Goal: Task Accomplishment & Management: Use online tool/utility

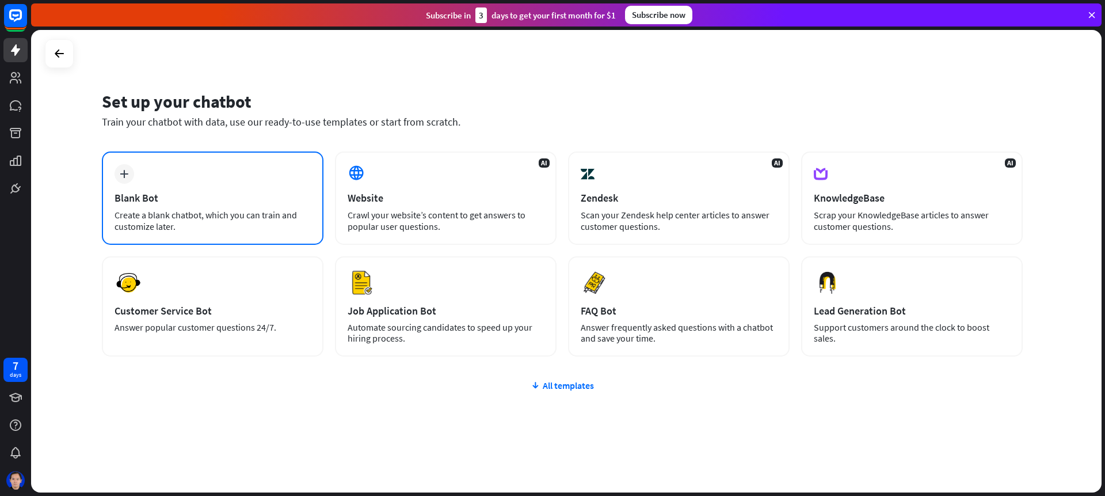
click at [185, 214] on div "Create a blank chatbot, which you can train and customize later." at bounding box center [213, 220] width 196 height 23
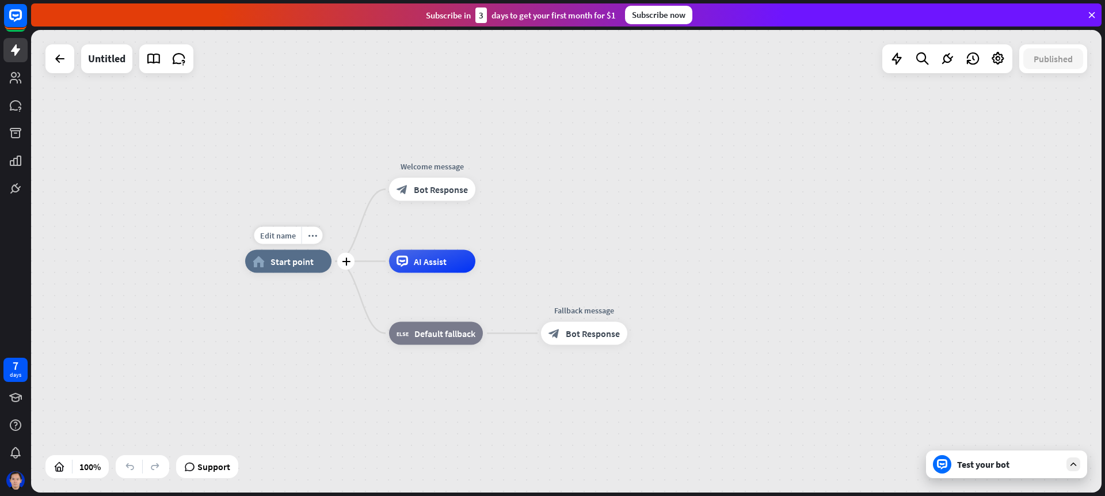
click at [306, 263] on span "Start point" at bounding box center [292, 262] width 43 height 12
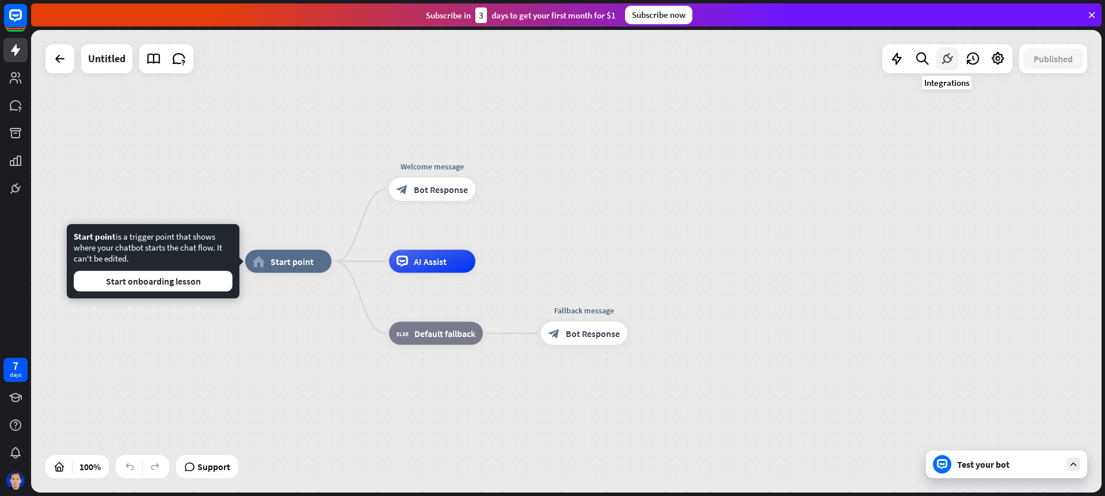
click at [946, 62] on icon at bounding box center [947, 58] width 15 height 15
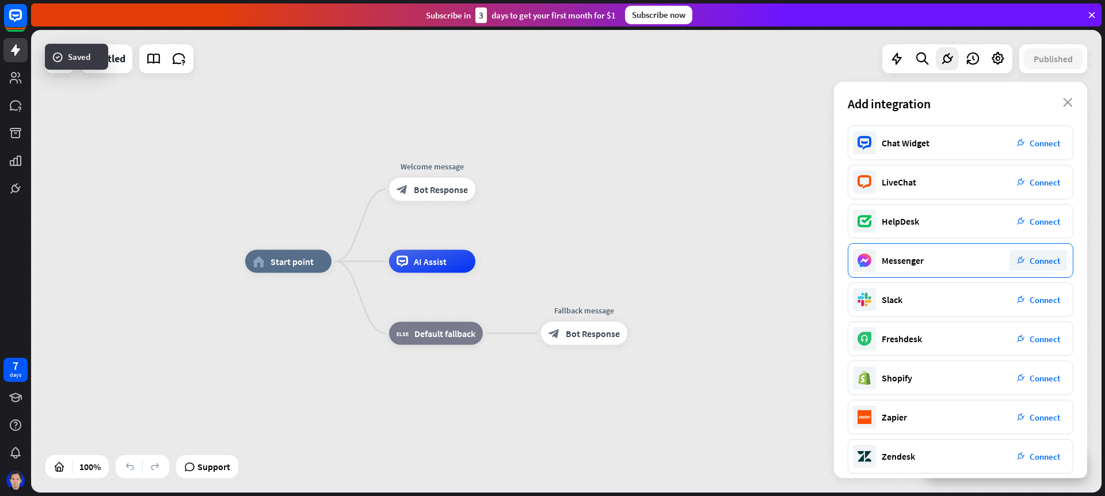
click at [1036, 261] on span "Connect" at bounding box center [1045, 260] width 31 height 11
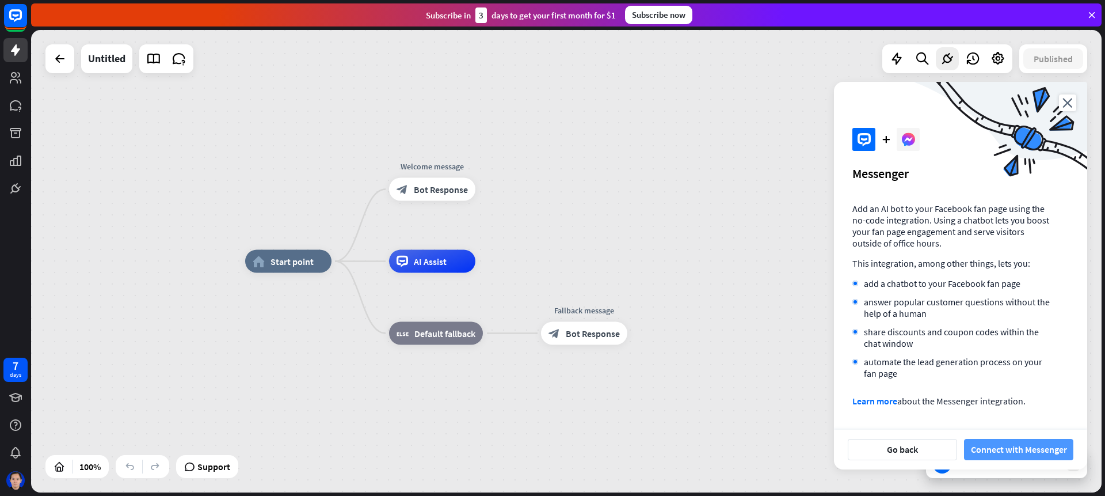
click at [1016, 450] on button "Connect with Messenger" at bounding box center [1018, 449] width 109 height 21
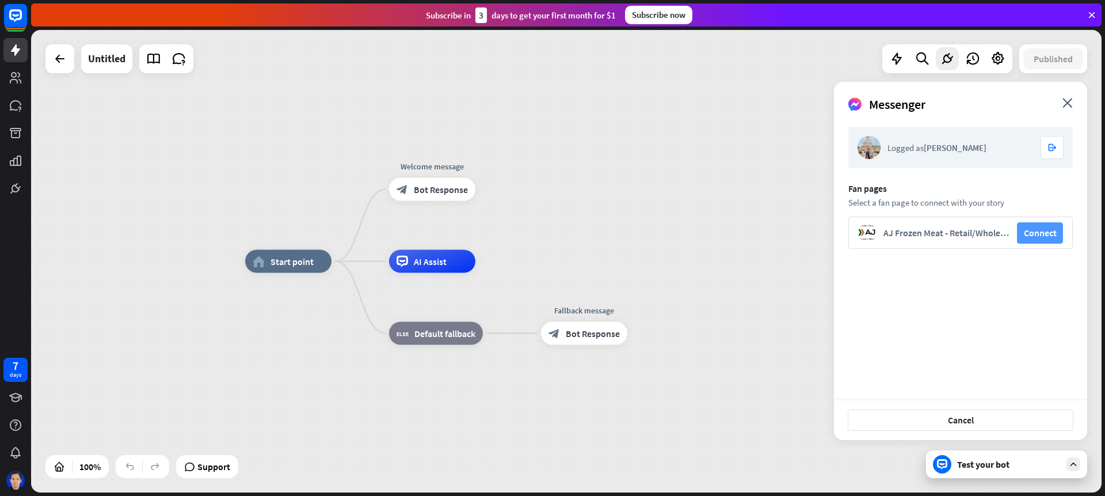
click at [1054, 238] on button "Connect" at bounding box center [1040, 232] width 46 height 21
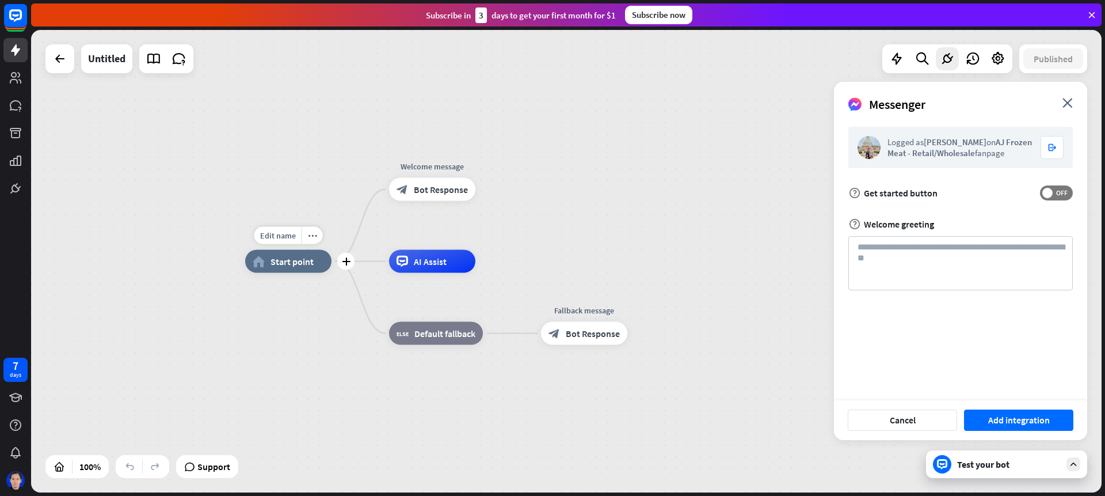
click at [324, 260] on div "home_2 Start point" at bounding box center [288, 261] width 86 height 23
click at [349, 261] on icon "plus" at bounding box center [346, 261] width 9 height 8
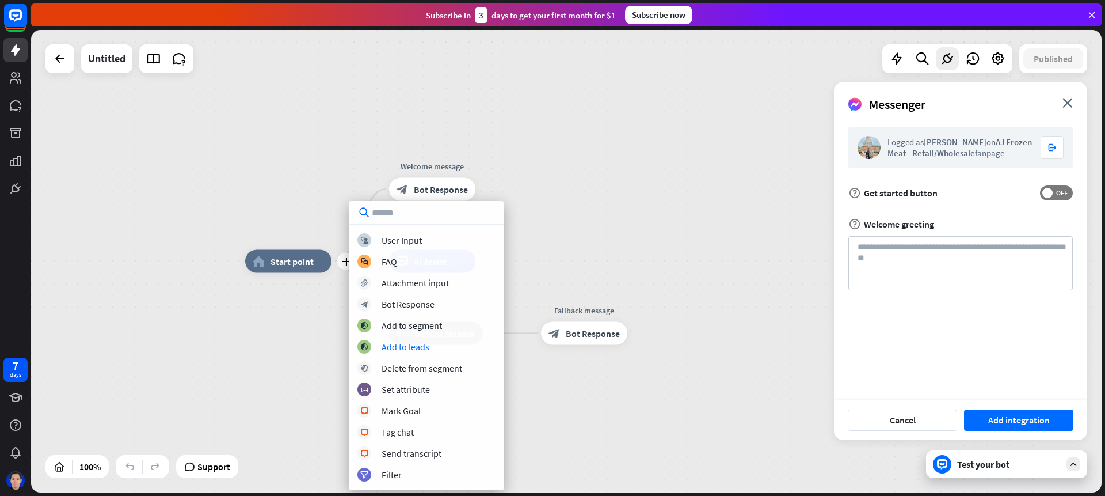
click at [602, 273] on div "plus home_2 Start point Welcome message block_bot_response Bot Response AI Assi…" at bounding box center [780, 492] width 1071 height 462
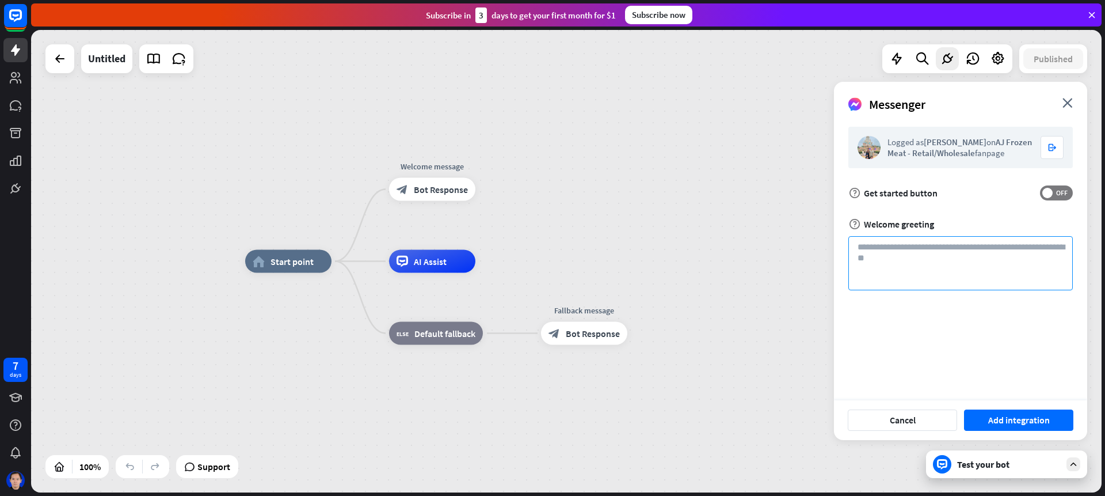
click at [913, 268] on textarea at bounding box center [961, 263] width 225 height 54
click at [925, 431] on div "Cancel Add integration" at bounding box center [960, 420] width 253 height 40
click at [914, 421] on button "Cancel" at bounding box center [902, 419] width 109 height 21
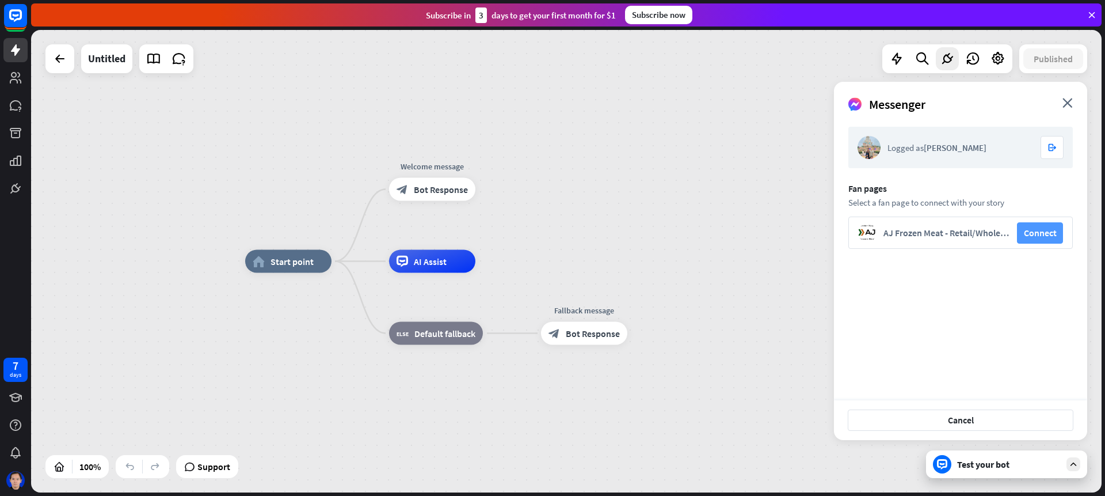
click at [1051, 241] on button "Connect" at bounding box center [1040, 232] width 46 height 21
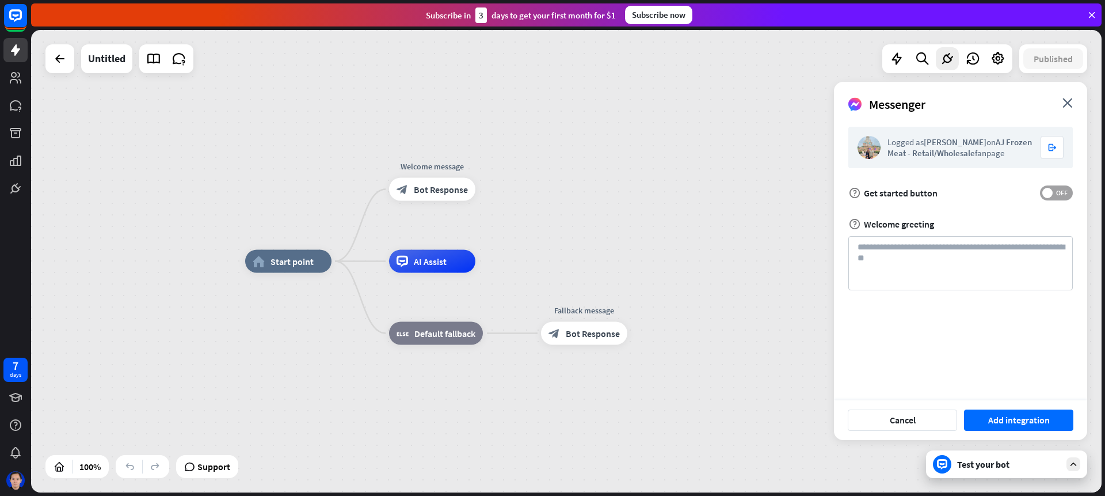
click at [1052, 197] on label "OFF" at bounding box center [1056, 192] width 33 height 15
click at [1056, 196] on span "ON" at bounding box center [1052, 192] width 18 height 9
click at [983, 276] on textarea at bounding box center [961, 263] width 225 height 54
type textarea "****"
click at [1020, 425] on button "Add integration" at bounding box center [1018, 419] width 109 height 21
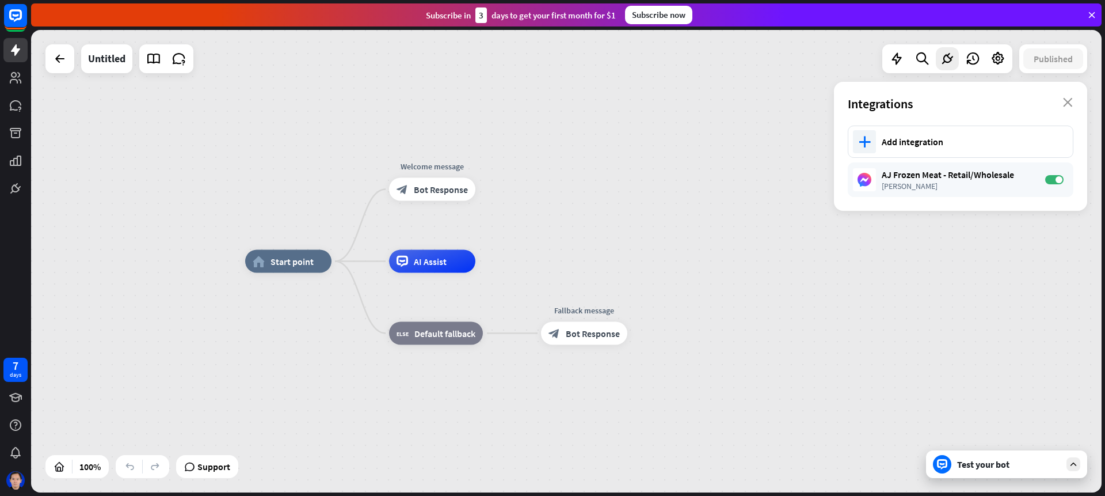
drag, startPoint x: 977, startPoint y: 183, endPoint x: 703, endPoint y: 210, distance: 275.4
click at [703, 210] on div "home_2 Start point Welcome message block_bot_response Bot Response AI Assist bl…" at bounding box center [566, 261] width 1071 height 462
click at [856, 211] on div "home_2 Start point Welcome message block_bot_response Bot Response AI Assist bl…" at bounding box center [566, 261] width 1071 height 462
click at [965, 176] on div "AJ Frozen Meat - Retail/Wholesale" at bounding box center [958, 175] width 152 height 12
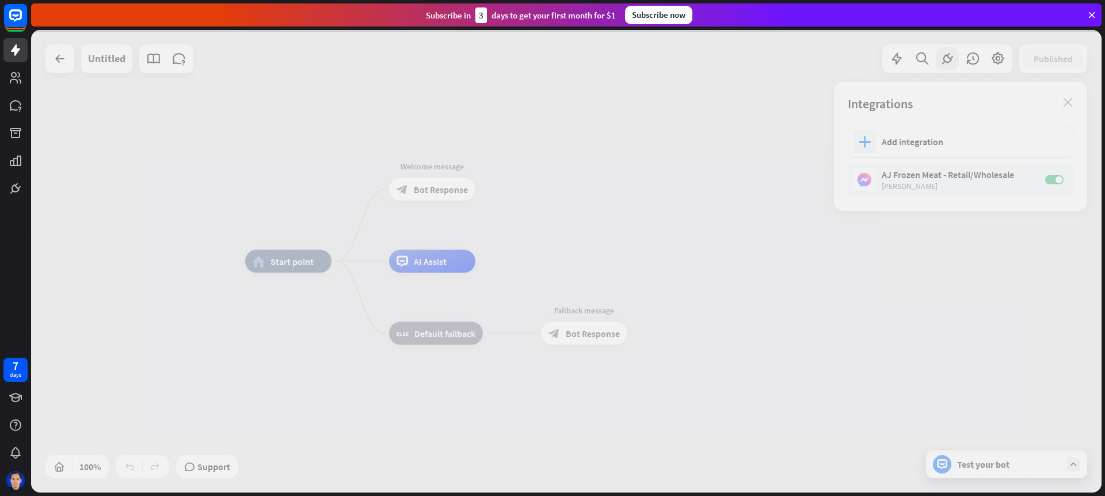
click at [909, 180] on div at bounding box center [566, 261] width 1071 height 462
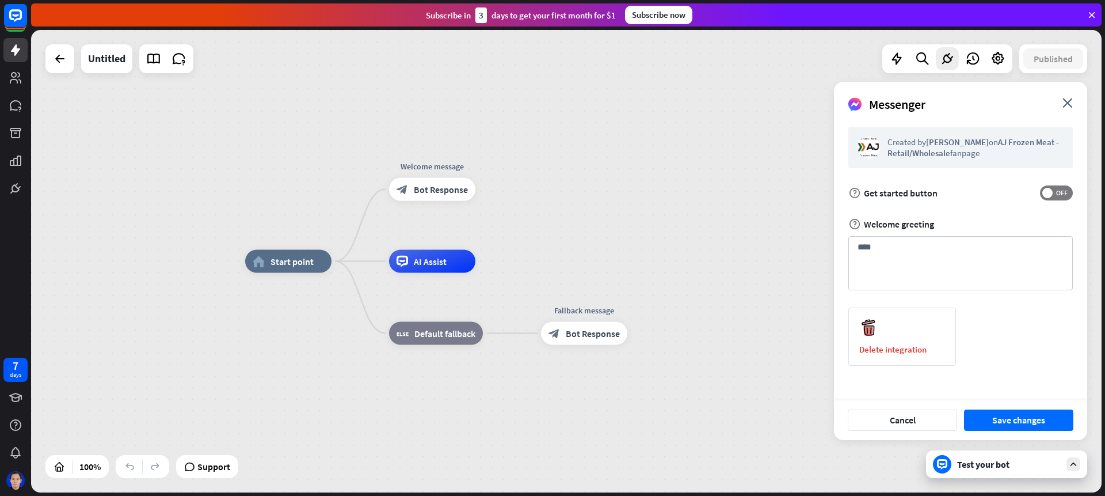
click at [1074, 102] on div "Messenger close" at bounding box center [960, 100] width 253 height 36
click at [1068, 103] on icon "close" at bounding box center [1068, 103] width 10 height 10
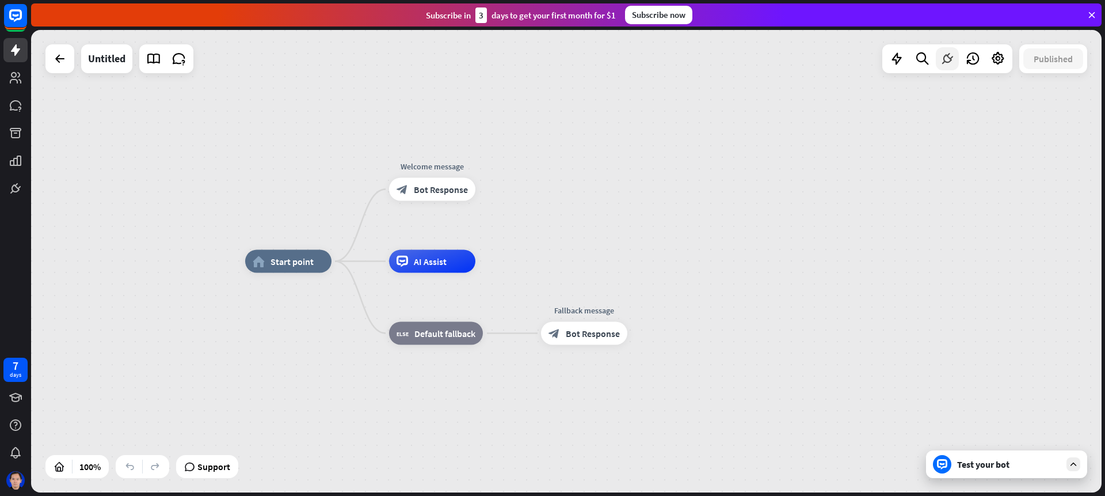
click at [947, 58] on icon at bounding box center [947, 58] width 15 height 15
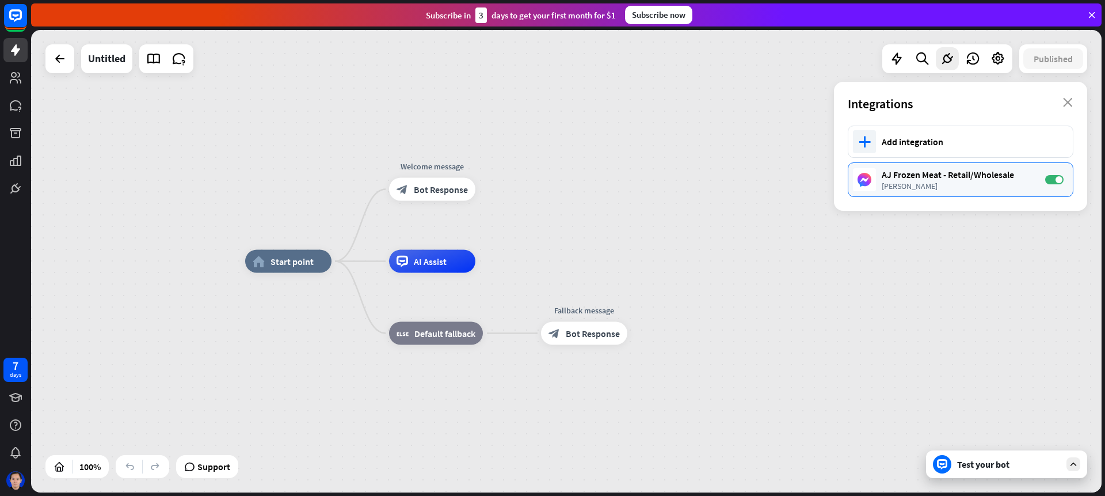
click at [951, 180] on div "AJ Frozen Meat - Retail/Wholesale" at bounding box center [958, 175] width 152 height 12
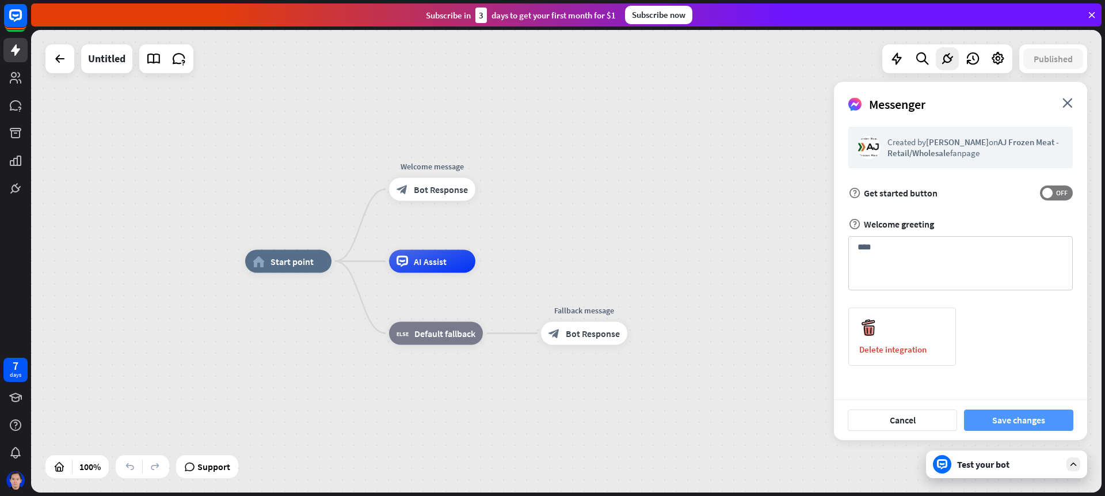
click at [1036, 420] on button "Save changes" at bounding box center [1018, 419] width 109 height 21
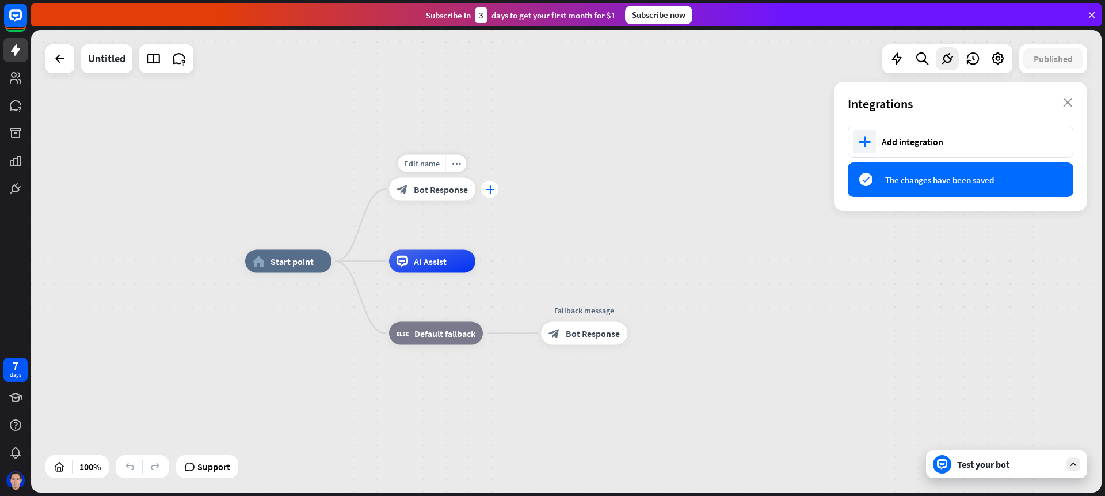
click at [482, 188] on div "plus" at bounding box center [489, 189] width 17 height 17
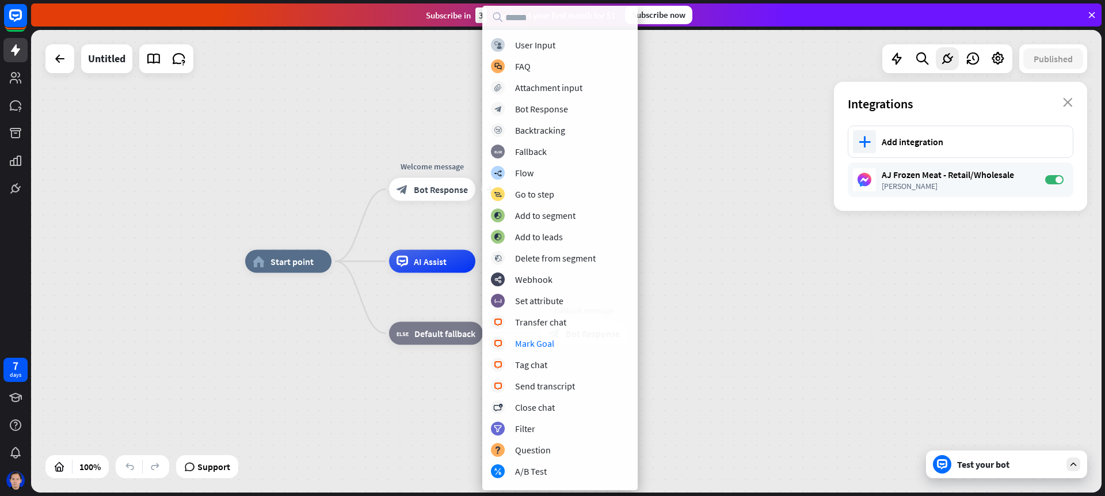
click at [738, 286] on div "home_2 Start point plus Welcome message block_bot_response Bot Response AI Assi…" at bounding box center [780, 492] width 1071 height 462
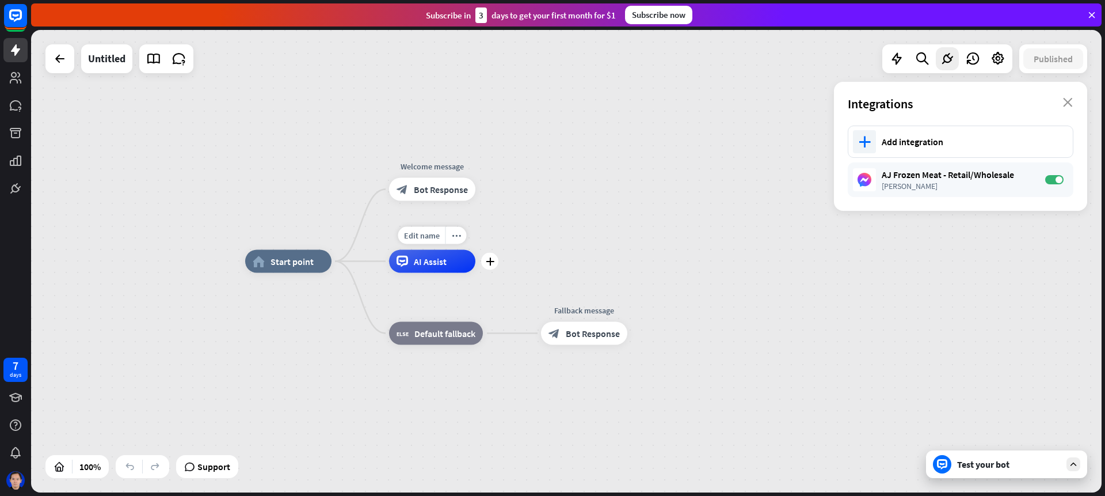
click at [421, 264] on span "AI Assist" at bounding box center [430, 262] width 33 height 12
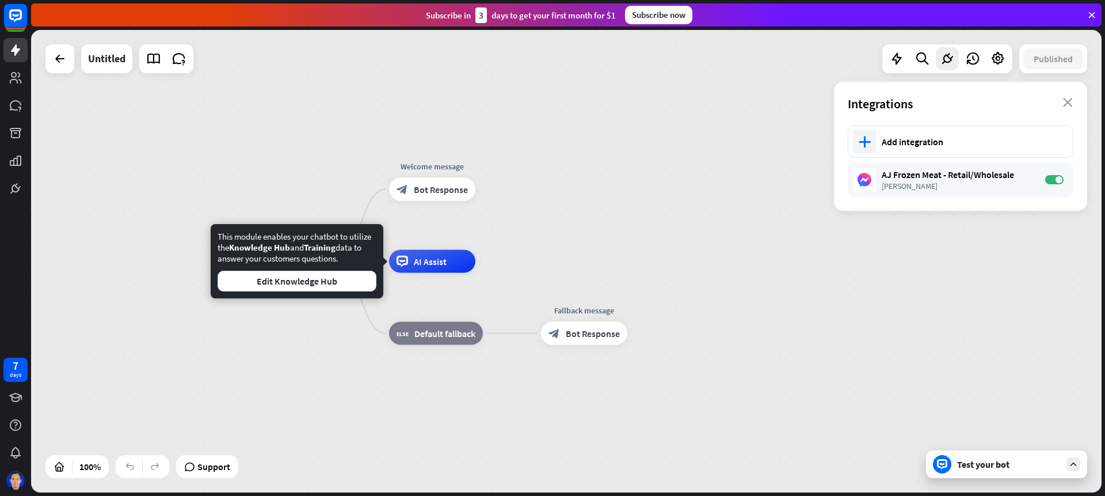
click at [309, 408] on div "home_2 Start point Welcome message block_bot_response Bot Response AI Assist bl…" at bounding box center [780, 492] width 1071 height 462
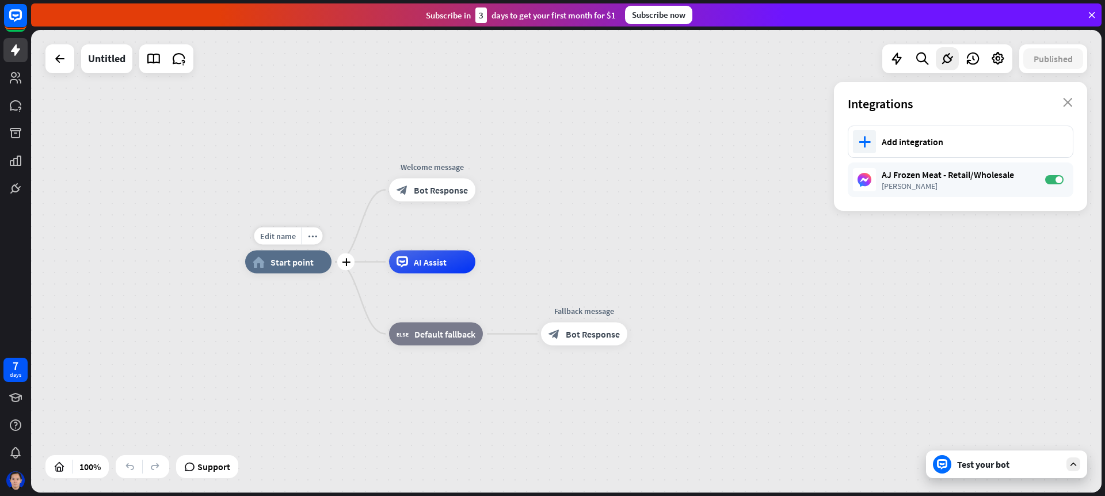
click at [288, 257] on span "Start point" at bounding box center [292, 262] width 43 height 12
click at [485, 192] on div "plus" at bounding box center [489, 189] width 17 height 17
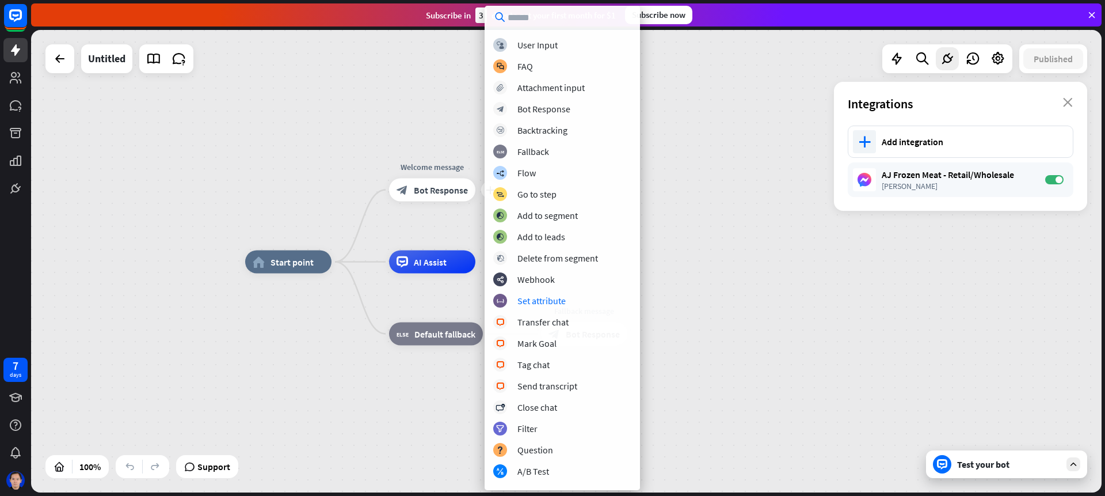
click at [703, 227] on div "home_2 Start point plus Welcome message block_bot_response Bot Response AI Assi…" at bounding box center [566, 261] width 1071 height 462
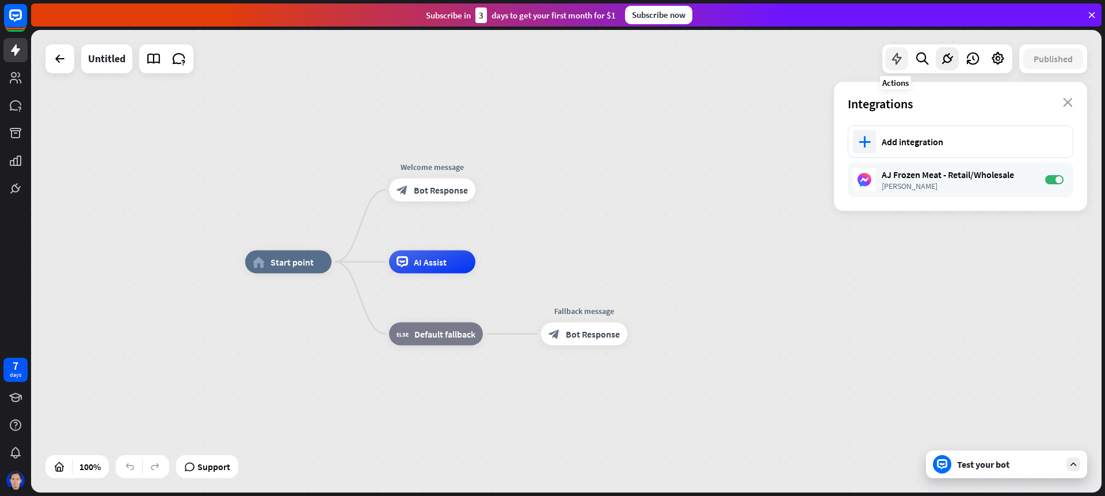
click at [891, 58] on icon at bounding box center [897, 58] width 15 height 15
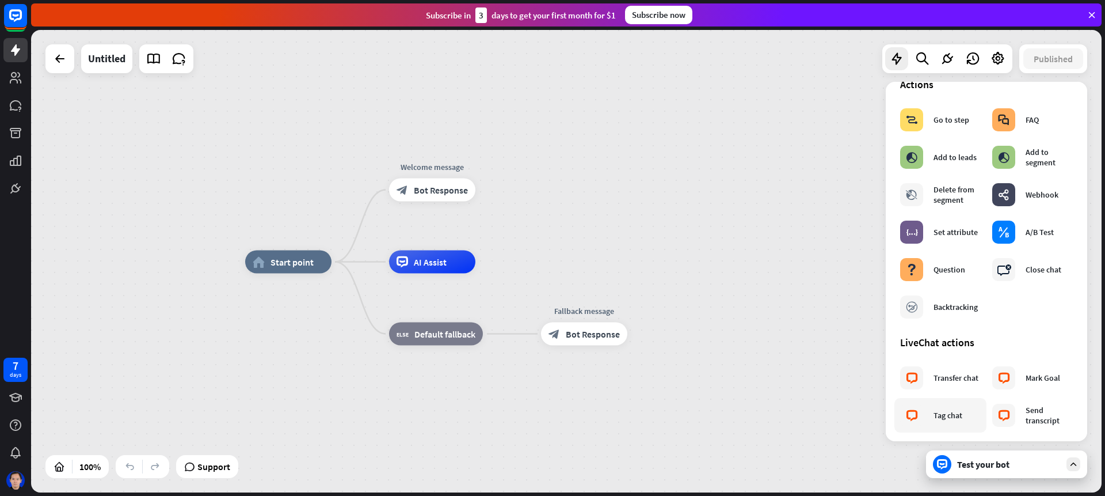
scroll to position [155, 0]
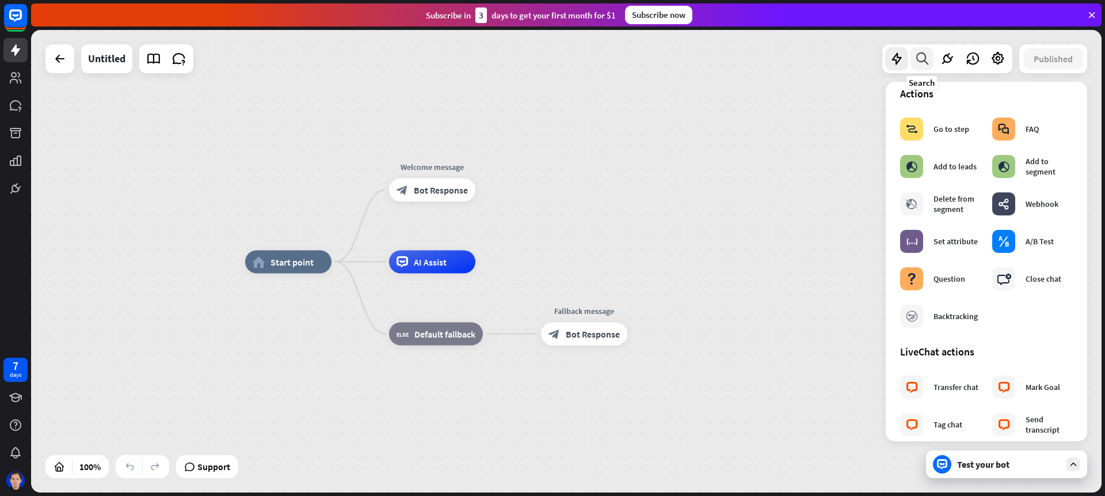
click at [913, 60] on div at bounding box center [922, 58] width 23 height 23
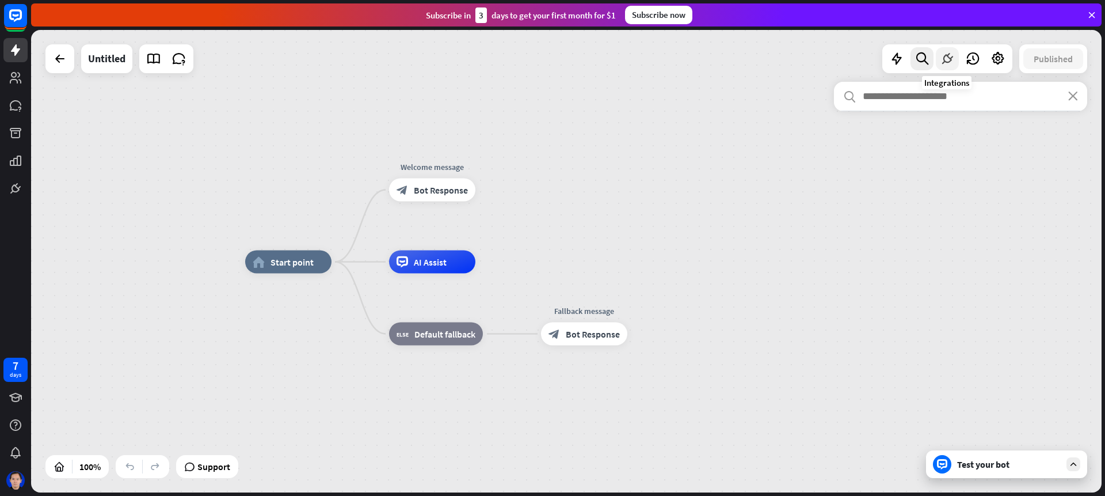
click at [948, 66] on div at bounding box center [947, 58] width 23 height 23
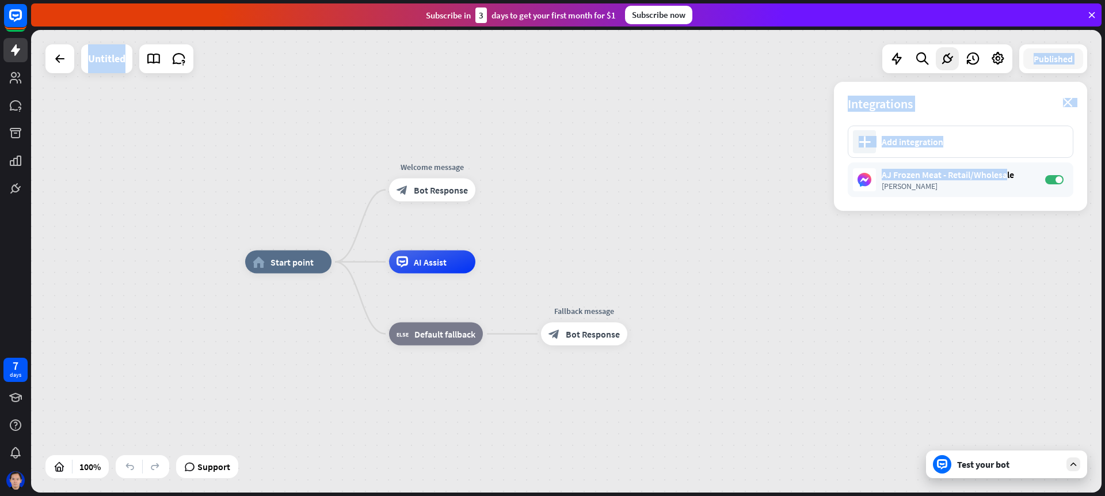
drag, startPoint x: 1006, startPoint y: 179, endPoint x: 844, endPoint y: 299, distance: 201.7
click at [828, 306] on div "home_2 Start point Welcome message block_bot_response Bot Response AI Assist bl…" at bounding box center [566, 261] width 1071 height 462
click at [888, 273] on div "home_2 Start point Welcome message block_bot_response Bot Response AI Assist bl…" at bounding box center [780, 493] width 1071 height 462
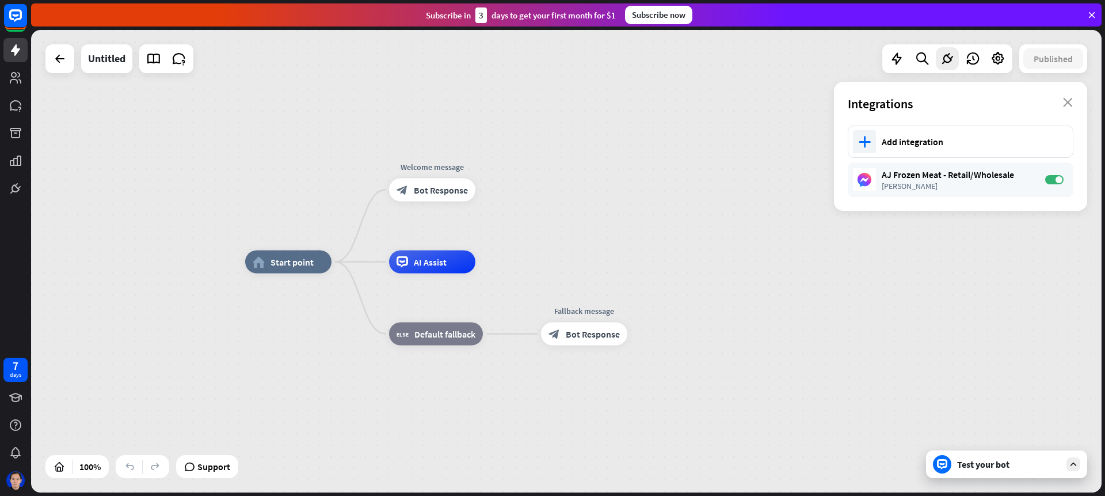
click at [925, 197] on div "plus Add integration AJ Frozen Meat - Retail/Wholesale [PERSON_NAME] ON" at bounding box center [960, 168] width 253 height 85
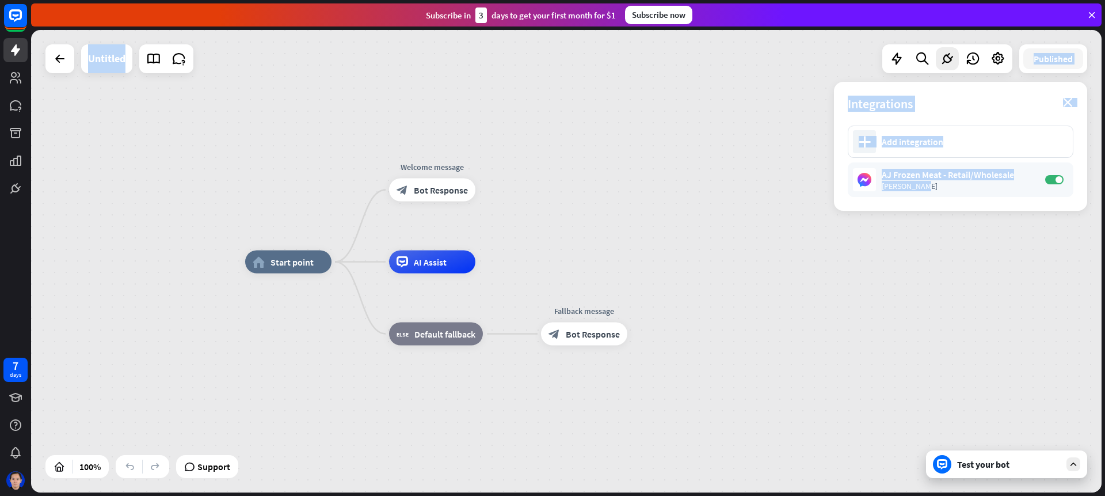
drag, startPoint x: 921, startPoint y: 187, endPoint x: 892, endPoint y: 257, distance: 75.6
click at [869, 286] on div "home_2 Start point Welcome message block_bot_response Bot Response AI Assist bl…" at bounding box center [566, 261] width 1071 height 462
click at [902, 256] on div "home_2 Start point Welcome message block_bot_response Bot Response AI Assist bl…" at bounding box center [566, 261] width 1071 height 462
click at [913, 187] on div "[PERSON_NAME]" at bounding box center [958, 186] width 152 height 10
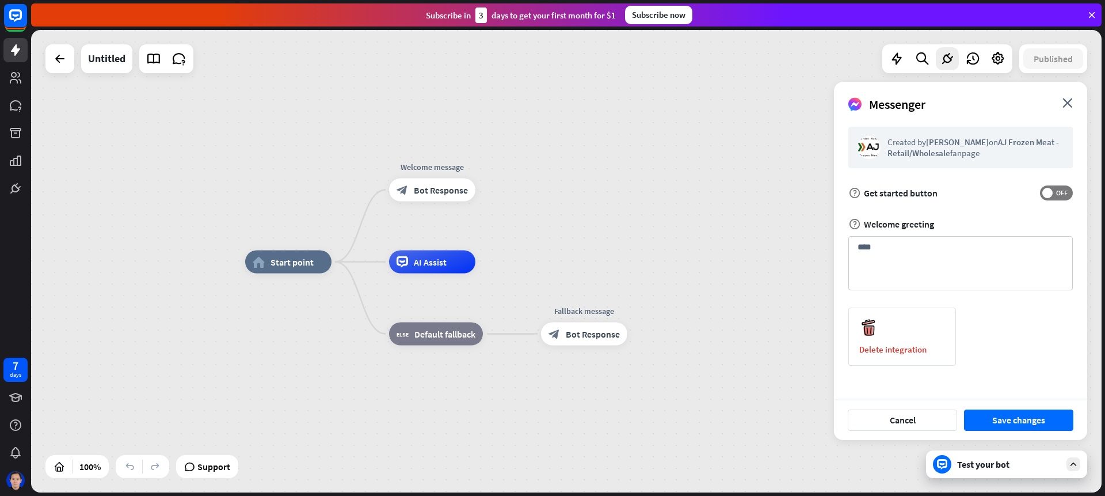
click at [900, 182] on form "Created by [PERSON_NAME] on AJ Frozen Meat - Retail/Wholesale fanpage help Get …" at bounding box center [961, 246] width 225 height 239
click at [708, 303] on div "home_2 Start point Welcome message block_bot_response Bot Response AI Assist bl…" at bounding box center [780, 493] width 1071 height 462
click at [1071, 196] on label "OFF" at bounding box center [1056, 192] width 33 height 15
click at [1042, 417] on button "Save changes" at bounding box center [1018, 419] width 109 height 21
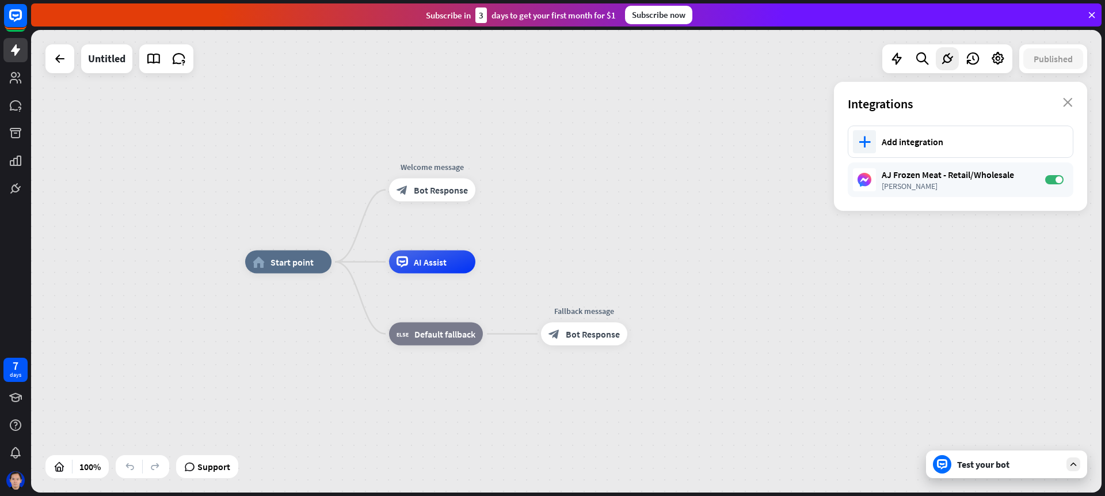
click at [1072, 459] on icon at bounding box center [1074, 464] width 10 height 10
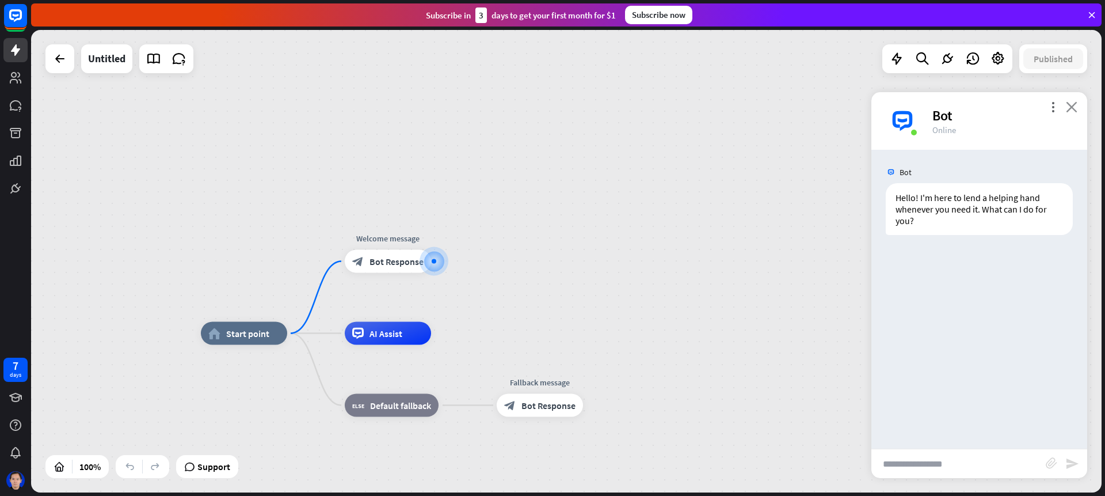
click at [1072, 106] on icon "close" at bounding box center [1072, 106] width 12 height 11
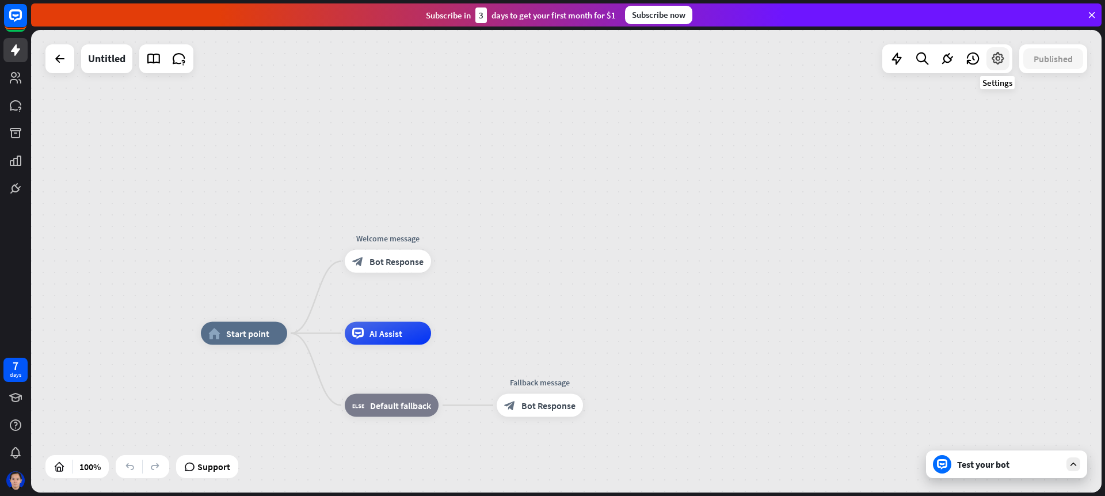
click at [997, 63] on icon at bounding box center [998, 58] width 15 height 15
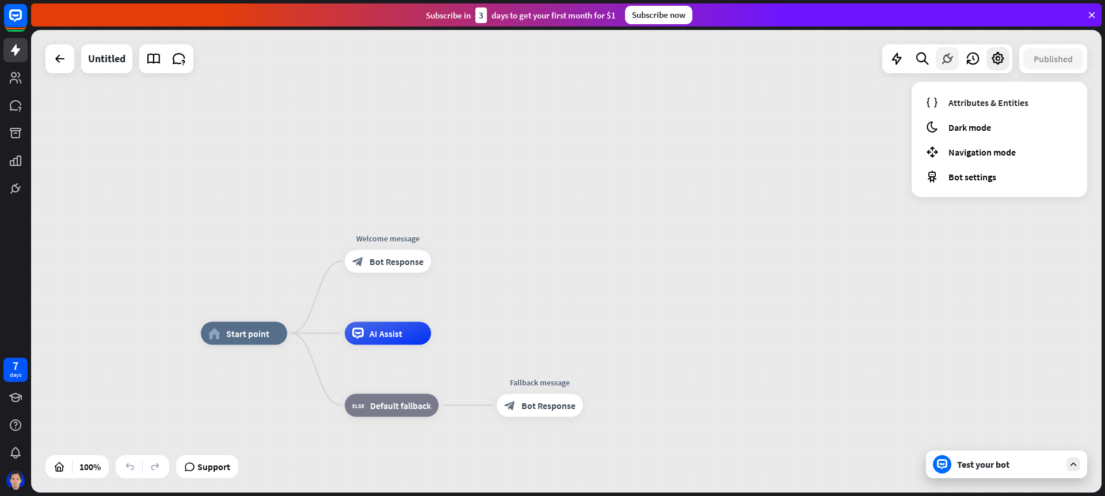
click at [945, 64] on icon at bounding box center [947, 58] width 15 height 15
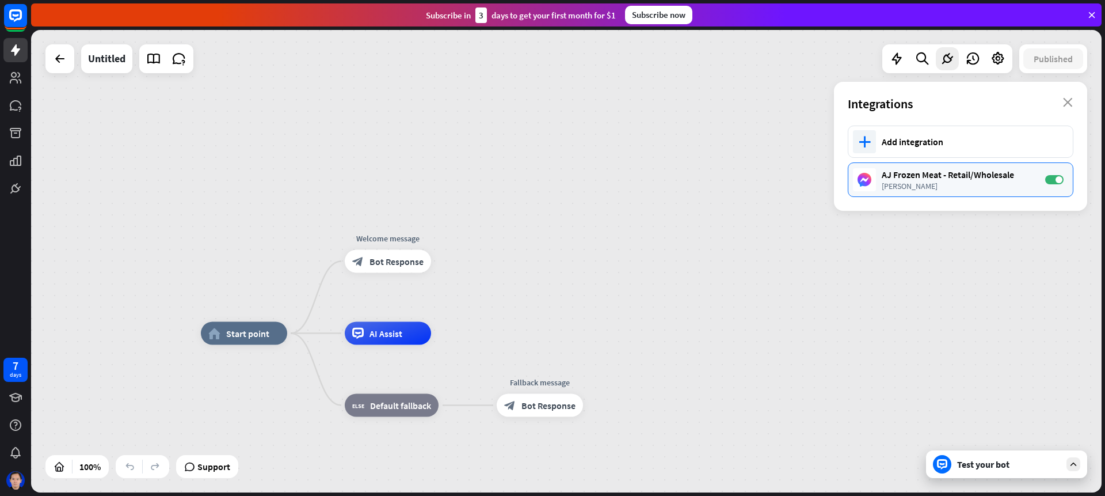
click at [909, 184] on div "[PERSON_NAME]" at bounding box center [958, 186] width 152 height 10
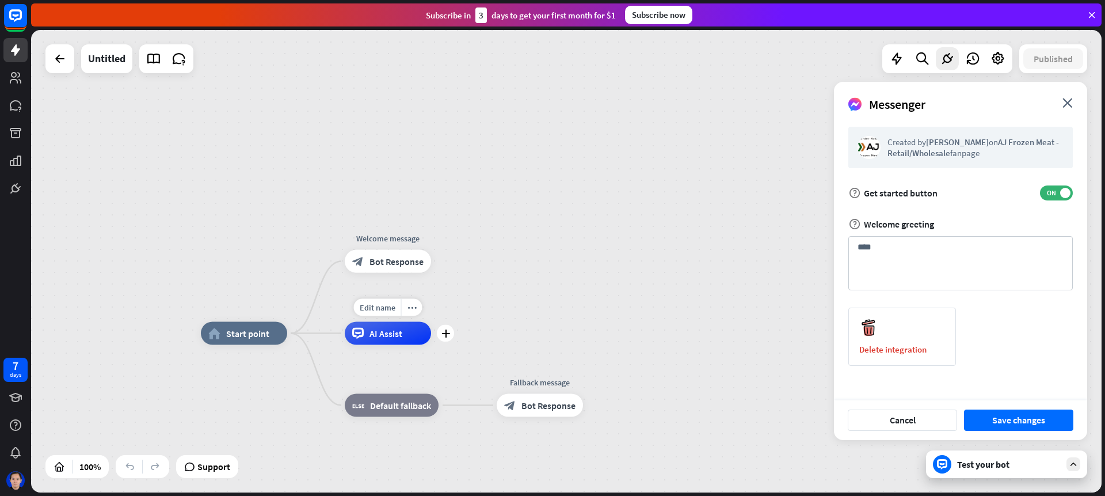
click at [405, 337] on div "AI Assist" at bounding box center [388, 333] width 86 height 23
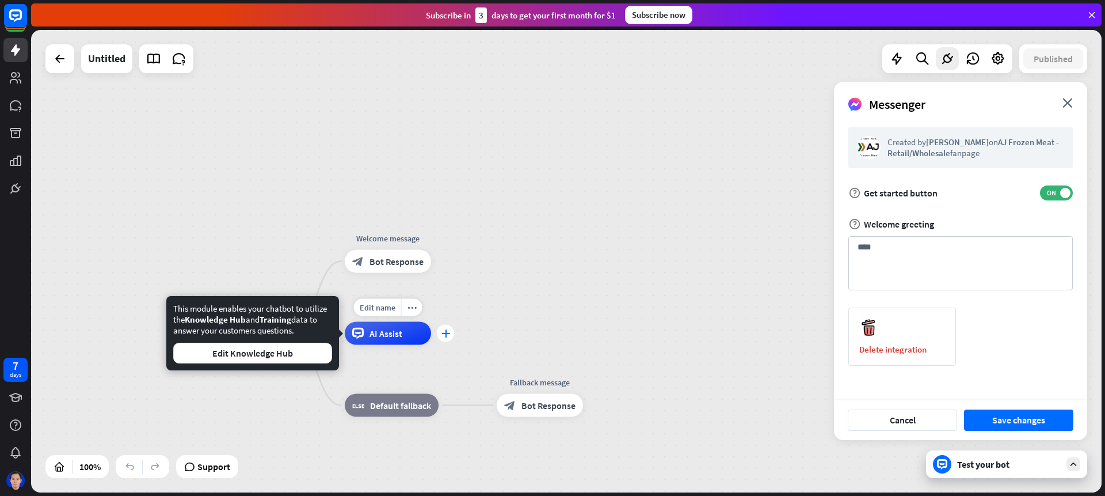
click at [444, 335] on icon "plus" at bounding box center [446, 333] width 9 height 8
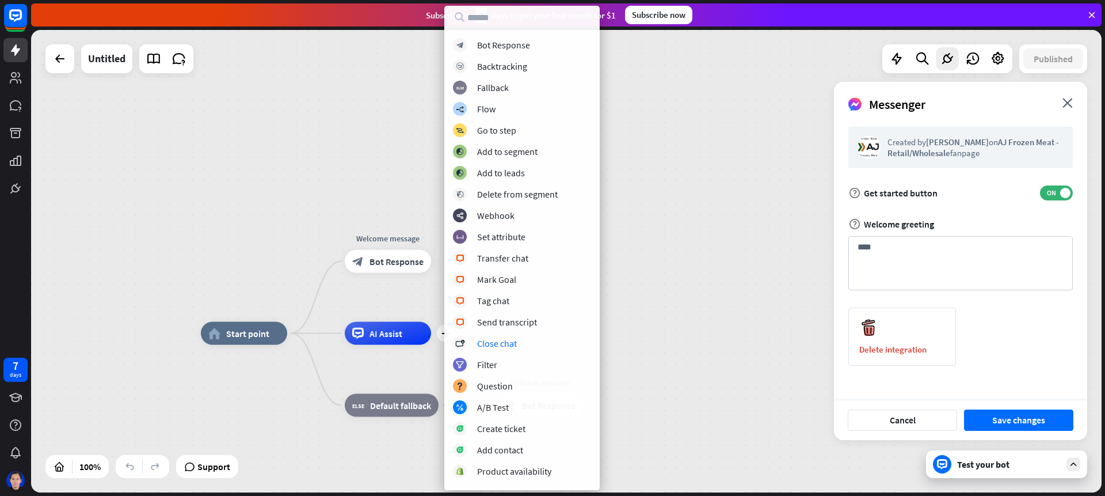
click at [670, 270] on div "home_2 Start point Welcome message block_bot_response Bot Response plus AI Assi…" at bounding box center [566, 261] width 1071 height 462
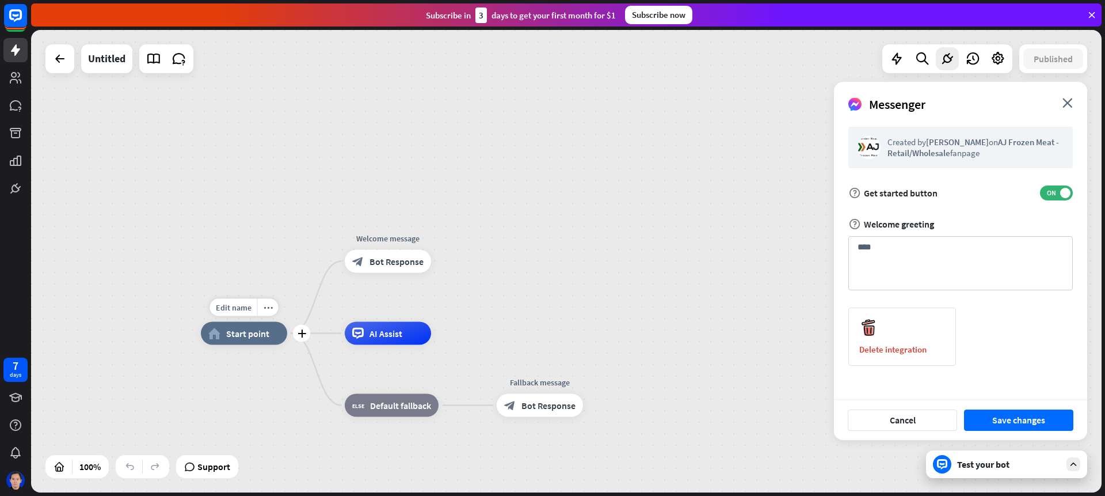
click at [266, 326] on div "home_2 Start point" at bounding box center [244, 333] width 86 height 23
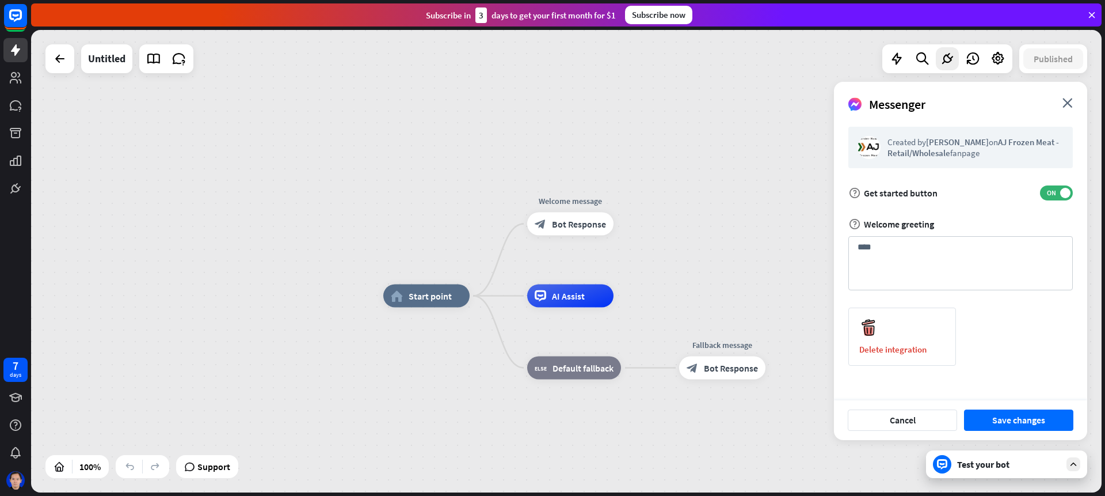
drag, startPoint x: 321, startPoint y: 245, endPoint x: 504, endPoint y: 190, distance: 191.1
click at [504, 191] on div "home_2 Start point Welcome message block_bot_response Bot Response AI Assist bl…" at bounding box center [566, 261] width 1071 height 462
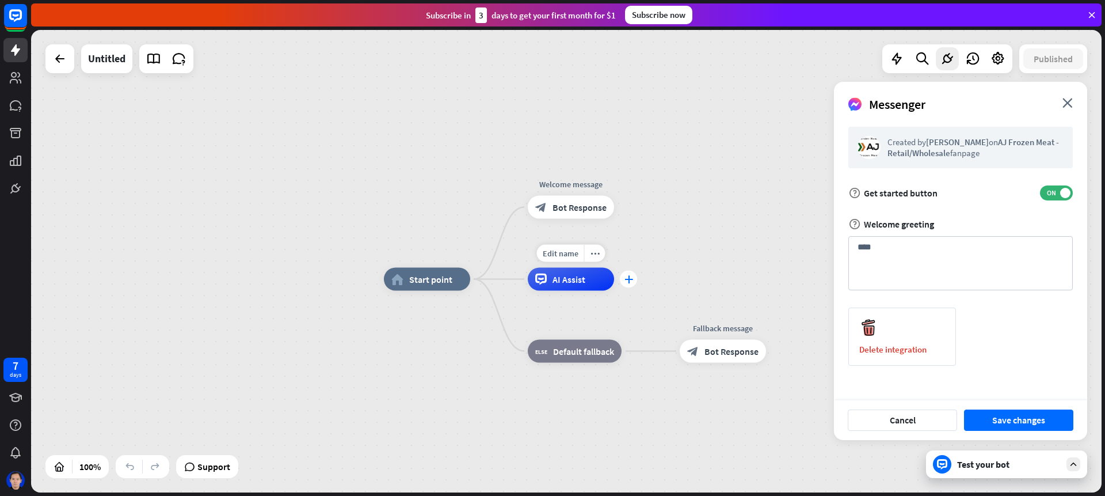
click at [629, 283] on div "plus" at bounding box center [628, 279] width 17 height 17
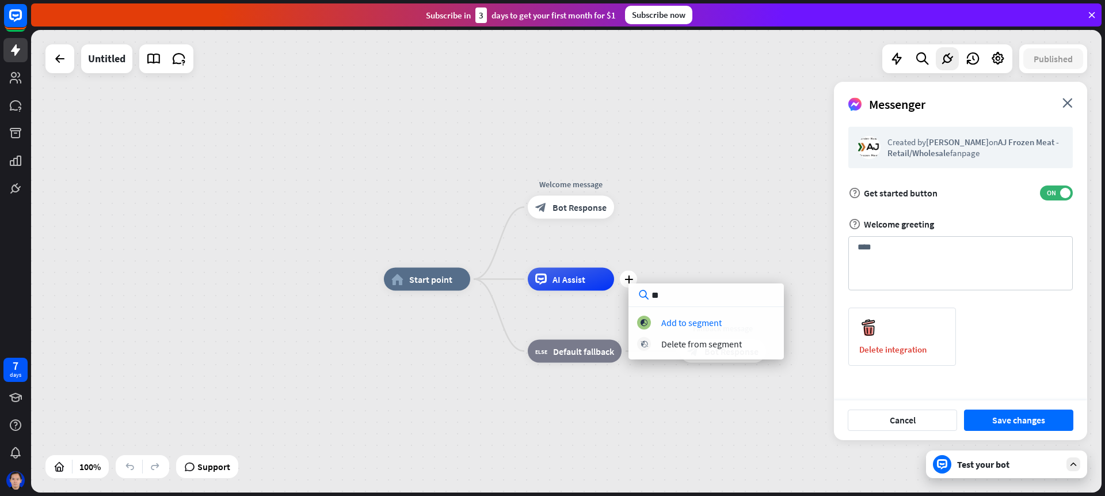
type input "*"
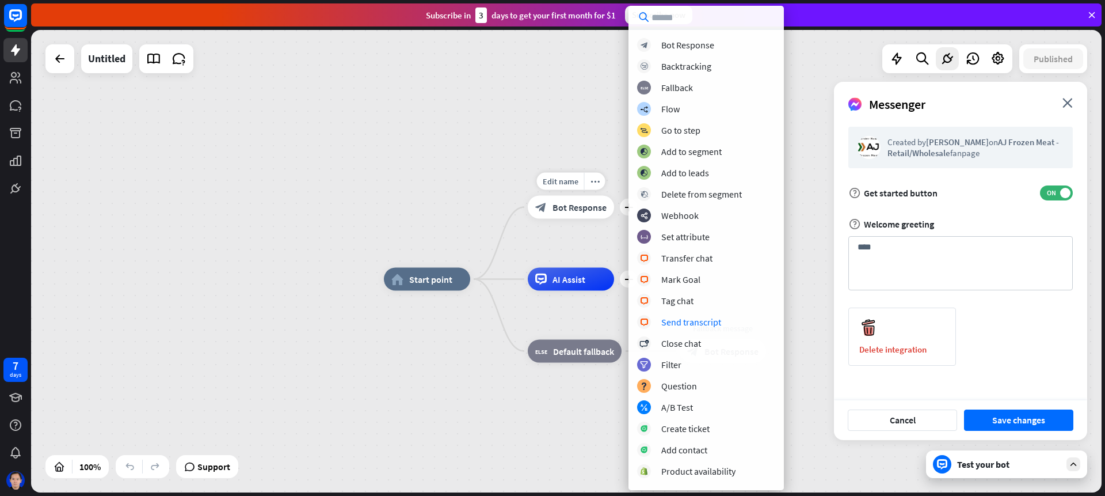
click at [560, 199] on div "block_bot_response Bot Response" at bounding box center [571, 207] width 86 height 23
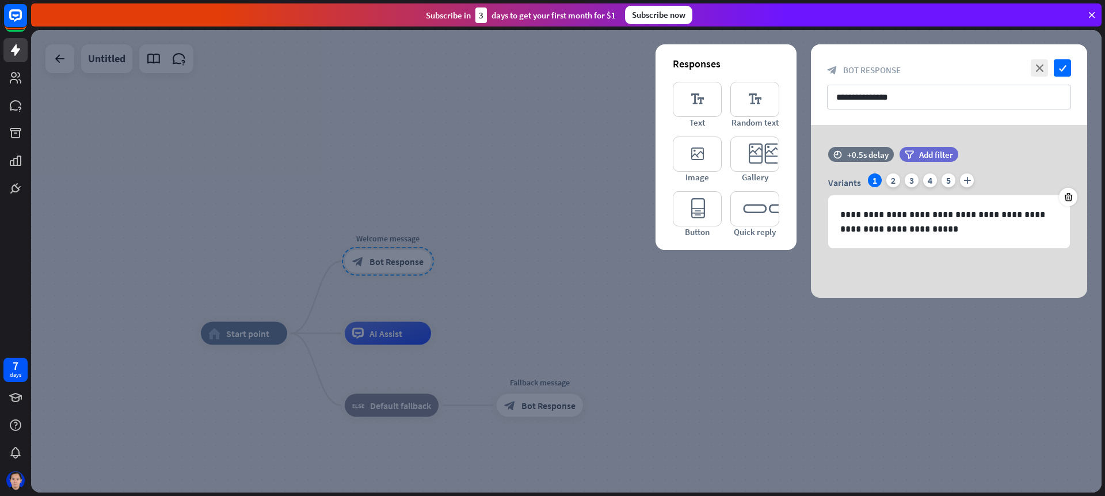
click at [390, 412] on div at bounding box center [566, 261] width 1071 height 462
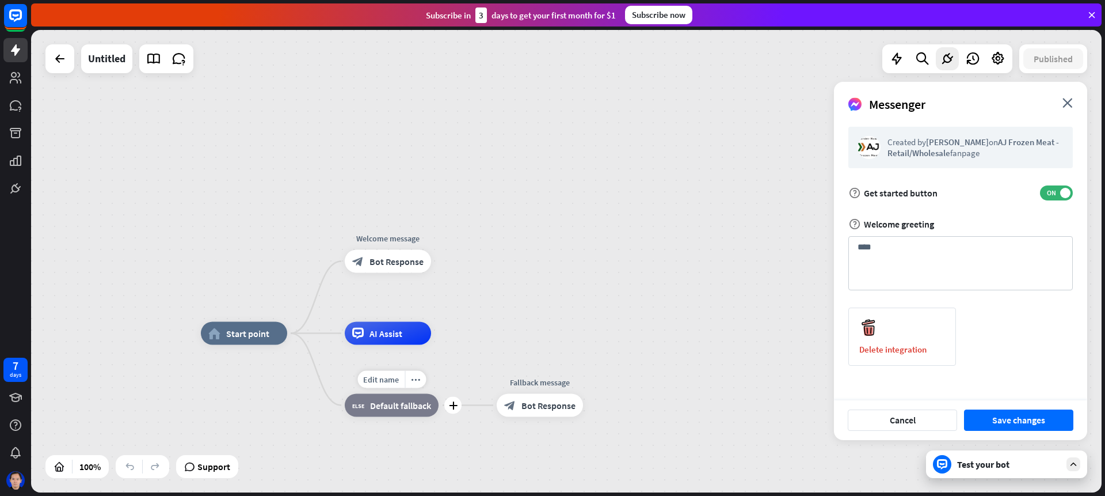
click at [408, 405] on span "Default fallback" at bounding box center [400, 406] width 61 height 12
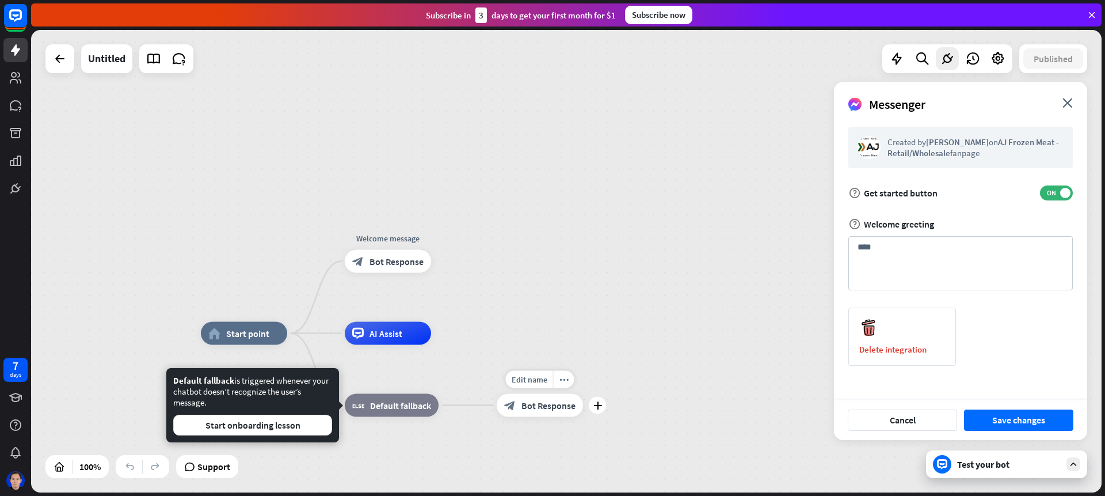
click at [501, 406] on div "block_bot_response Bot Response" at bounding box center [540, 405] width 86 height 23
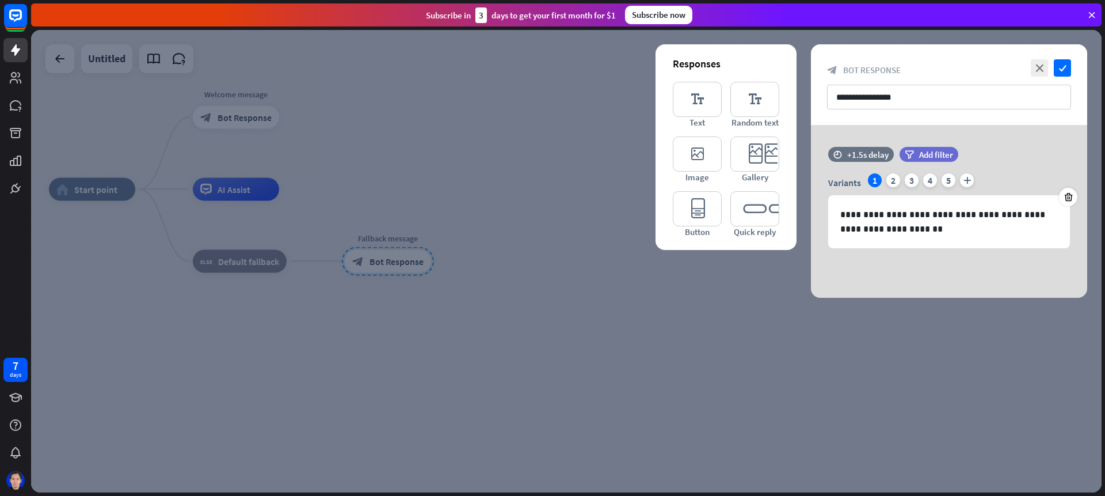
click at [621, 221] on div at bounding box center [566, 261] width 1071 height 462
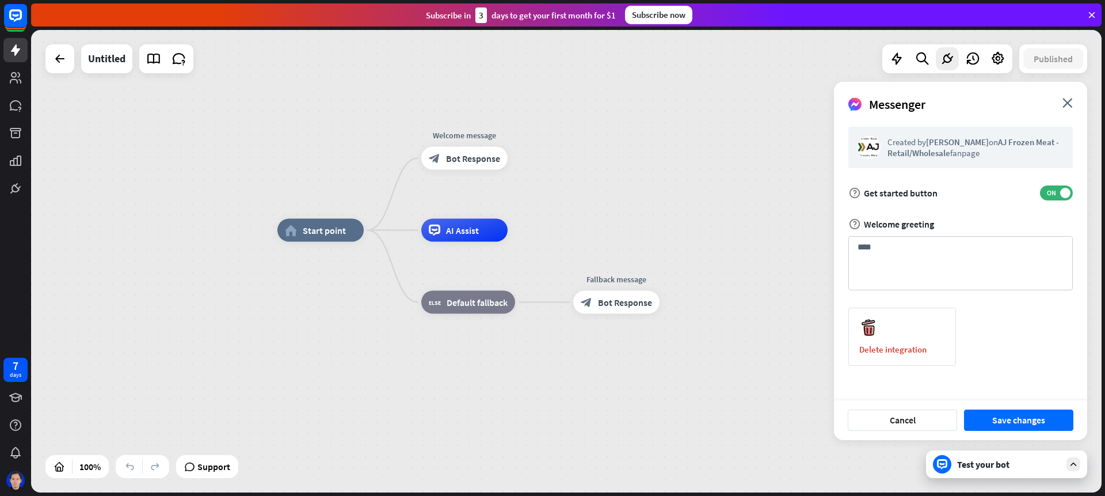
drag, startPoint x: 543, startPoint y: 165, endPoint x: 773, endPoint y: 206, distance: 233.3
click at [773, 206] on div "home_2 Start point Welcome message block_bot_response Bot Response AI Assist bl…" at bounding box center [566, 261] width 1071 height 462
click at [979, 59] on icon at bounding box center [972, 58] width 15 height 15
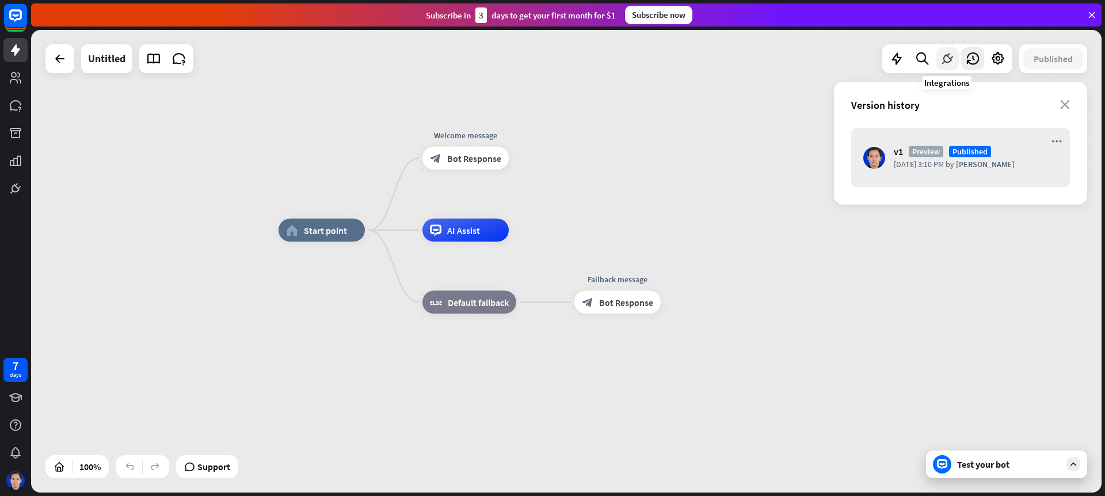
click at [939, 60] on div at bounding box center [947, 58] width 23 height 23
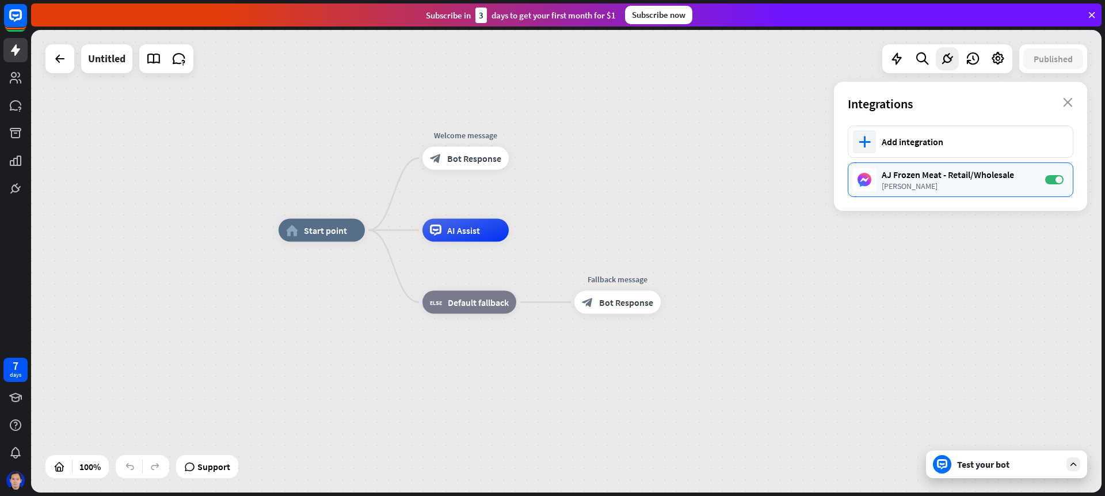
click at [991, 185] on div "[PERSON_NAME]" at bounding box center [958, 186] width 152 height 10
